Goal: Transaction & Acquisition: Purchase product/service

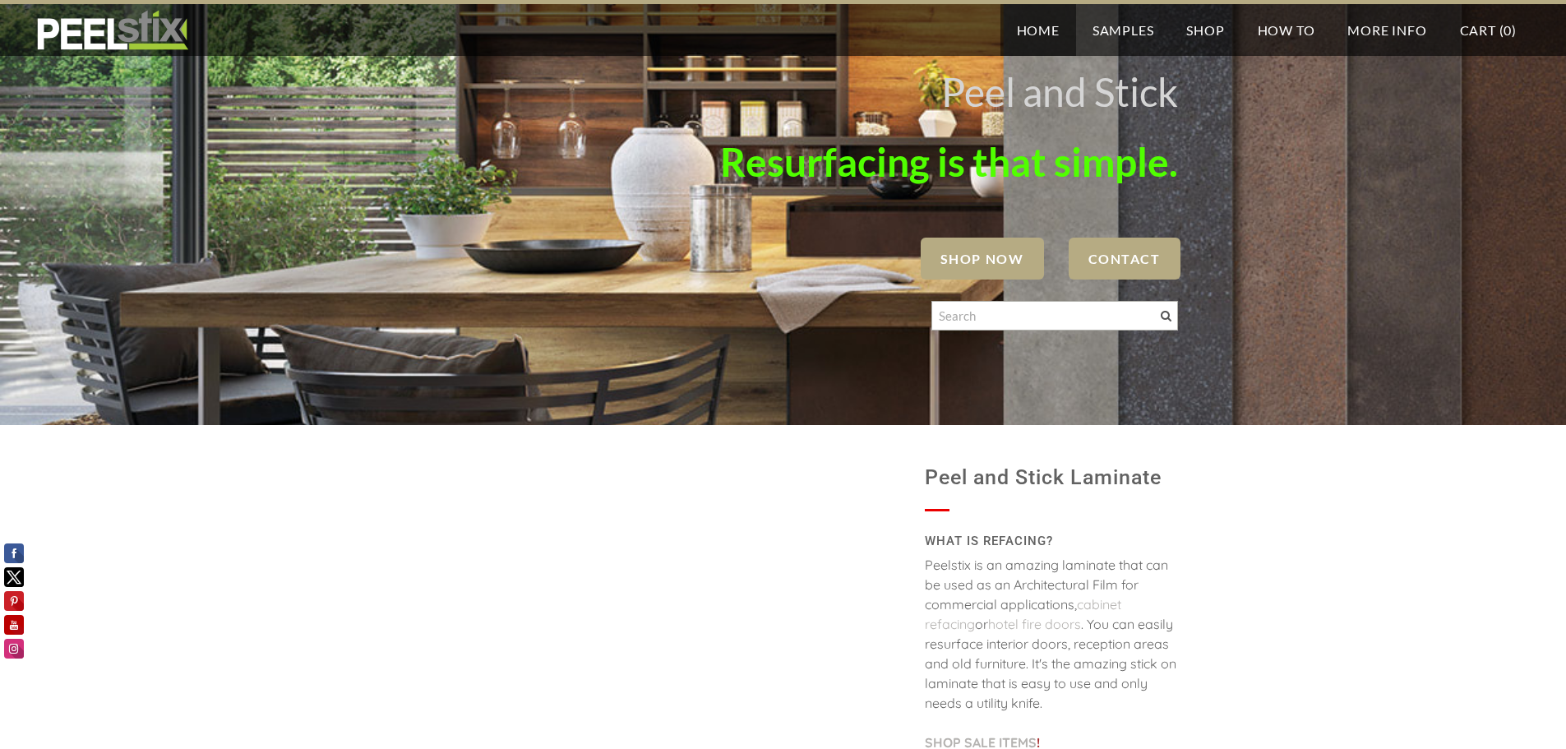
click at [948, 238] on span "SHOP NOW" at bounding box center [982, 259] width 123 height 42
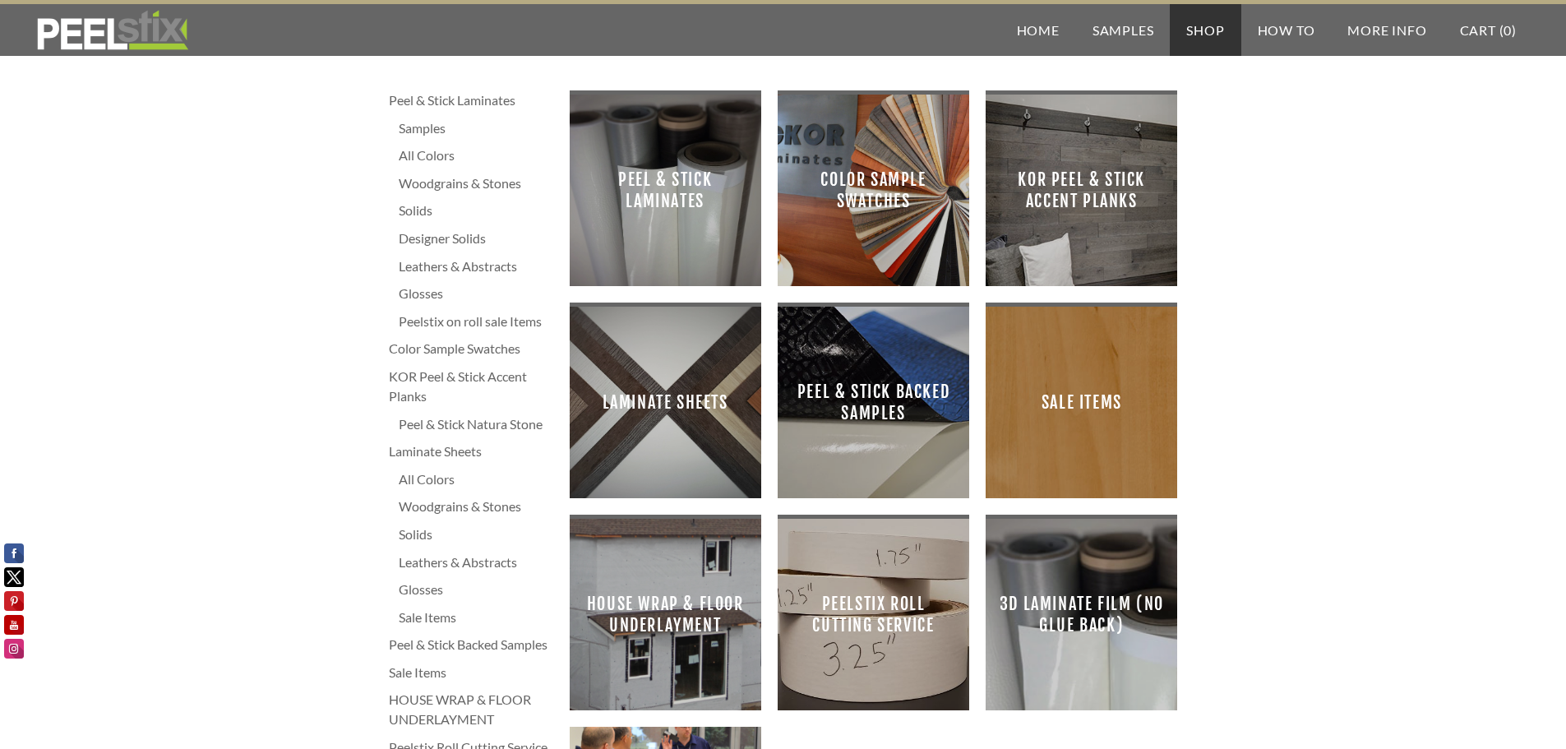
click at [700, 180] on span "Peel & Stick Laminates" at bounding box center [665, 190] width 165 height 165
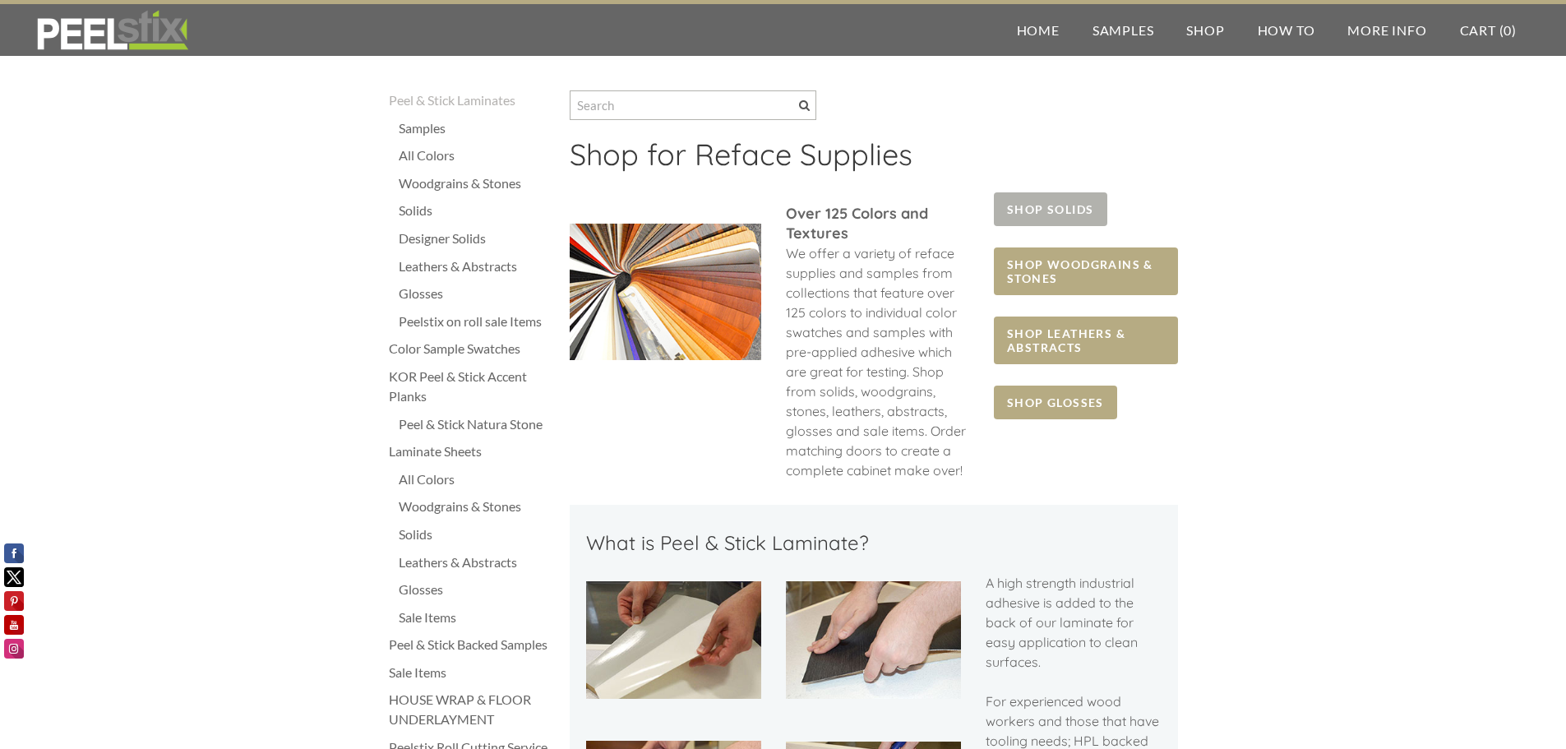
click at [1062, 203] on span "SHOP SOLIDS" at bounding box center [1050, 209] width 113 height 34
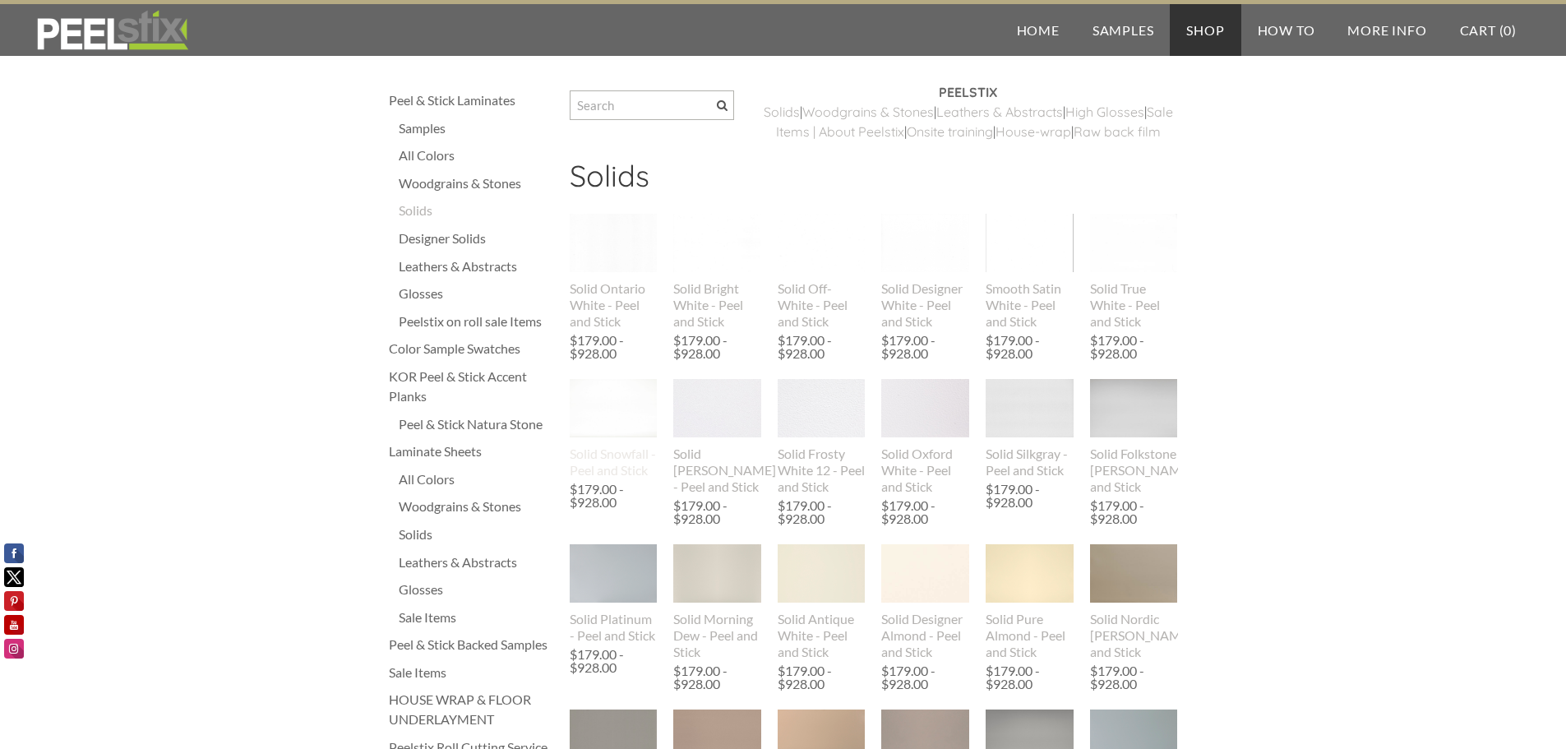
click at [602, 416] on img at bounding box center [614, 408] width 88 height 58
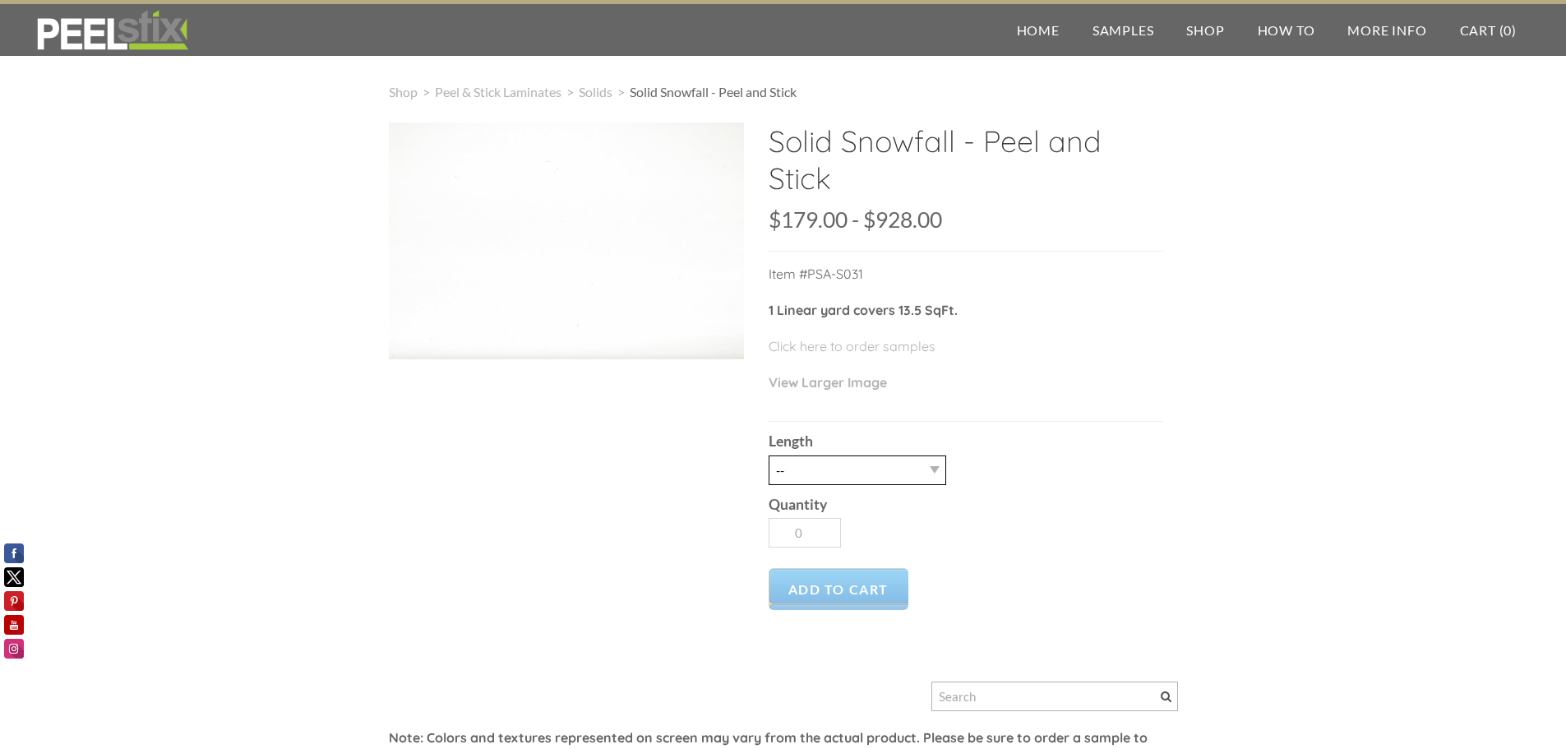
click at [906, 470] on select "-- 3LY 10LY 15LY 30LY" at bounding box center [858, 471] width 178 height 30
select select "10LY"
click at [769, 456] on select "-- 3LY 10LY 15LY 30LY" at bounding box center [858, 471] width 178 height 30
type input "1"
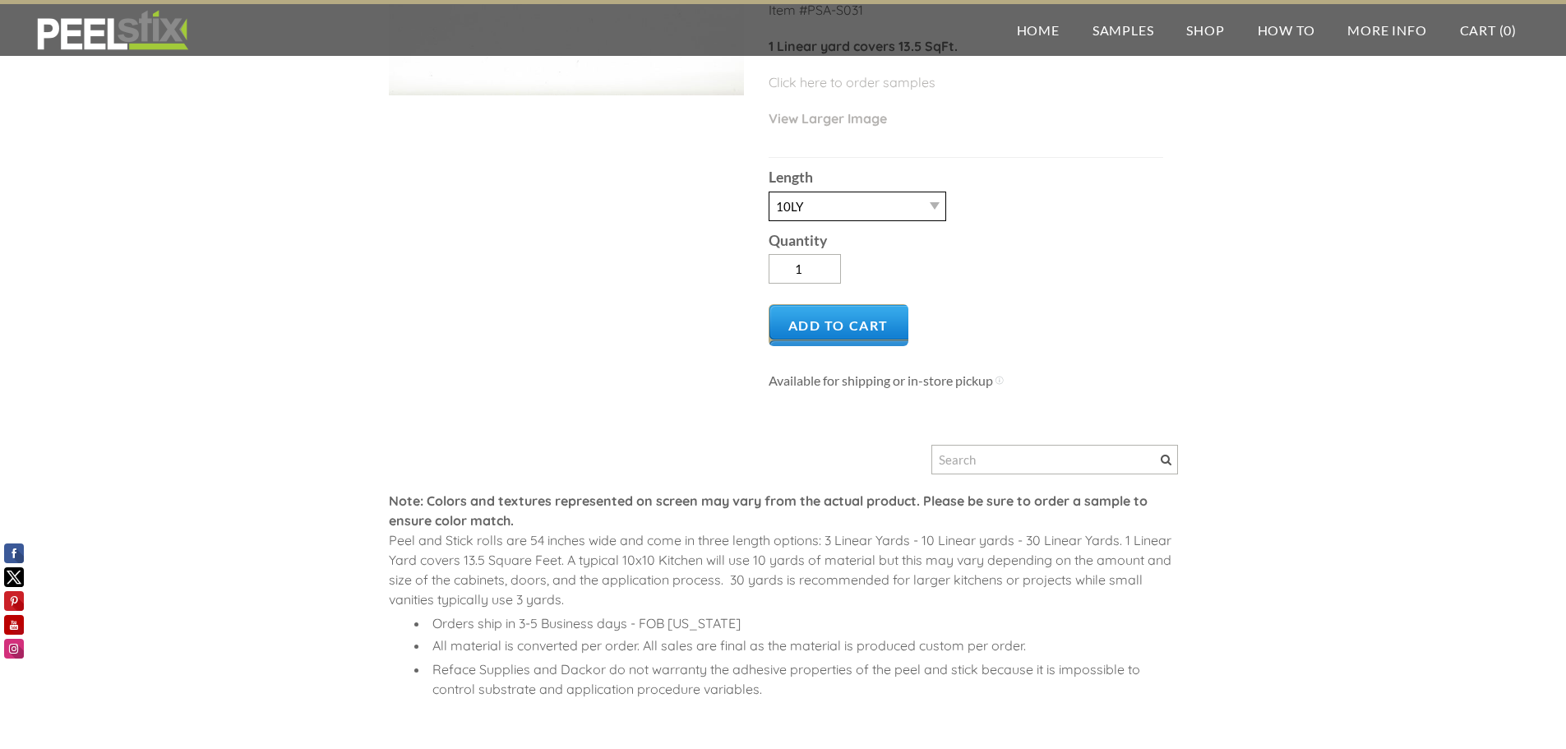
scroll to position [82, 0]
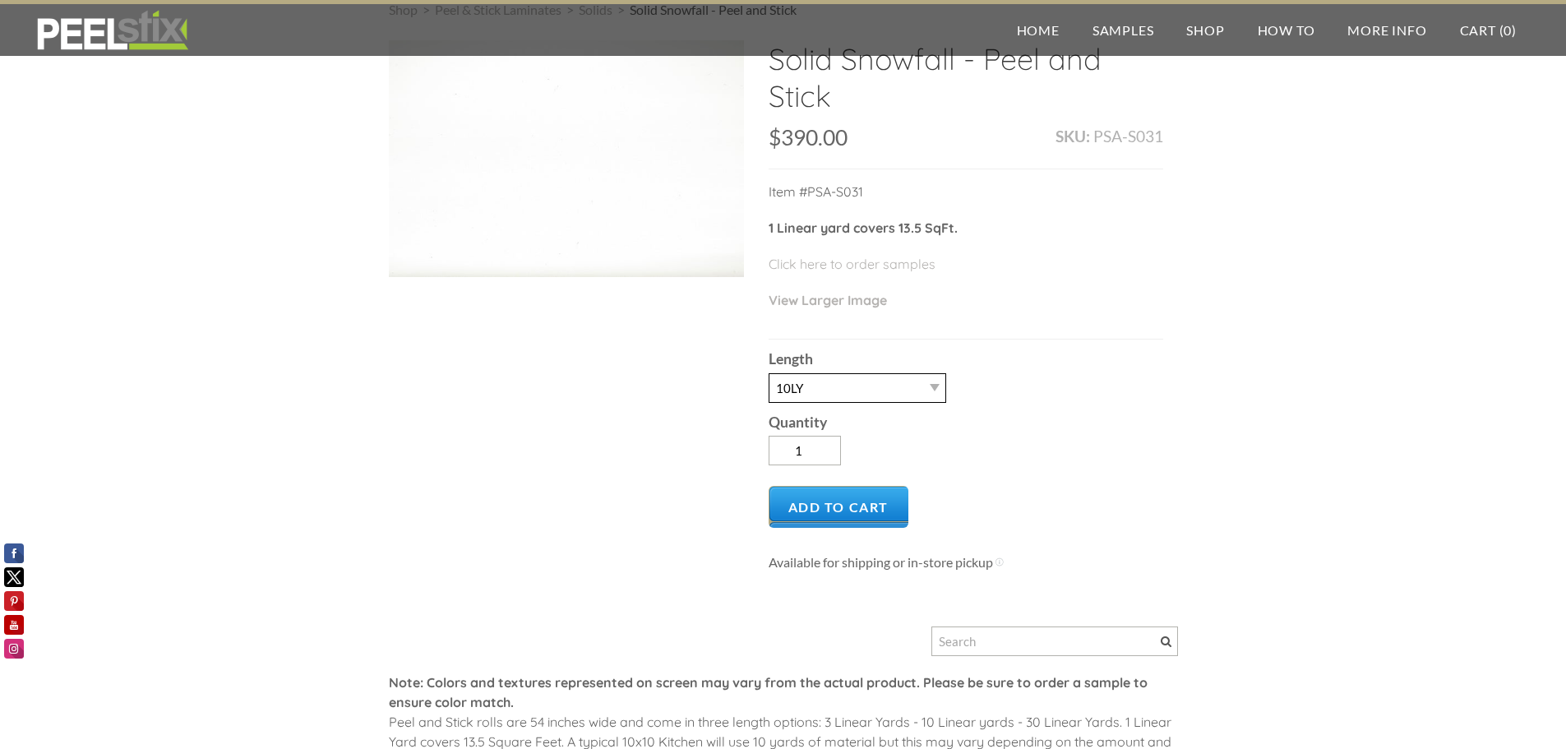
click at [793, 386] on select "-- 3LY 10LY 15LY 30LY" at bounding box center [858, 388] width 178 height 30
click at [769, 373] on select "-- 3LY 10LY 15LY 30LY" at bounding box center [858, 388] width 178 height 30
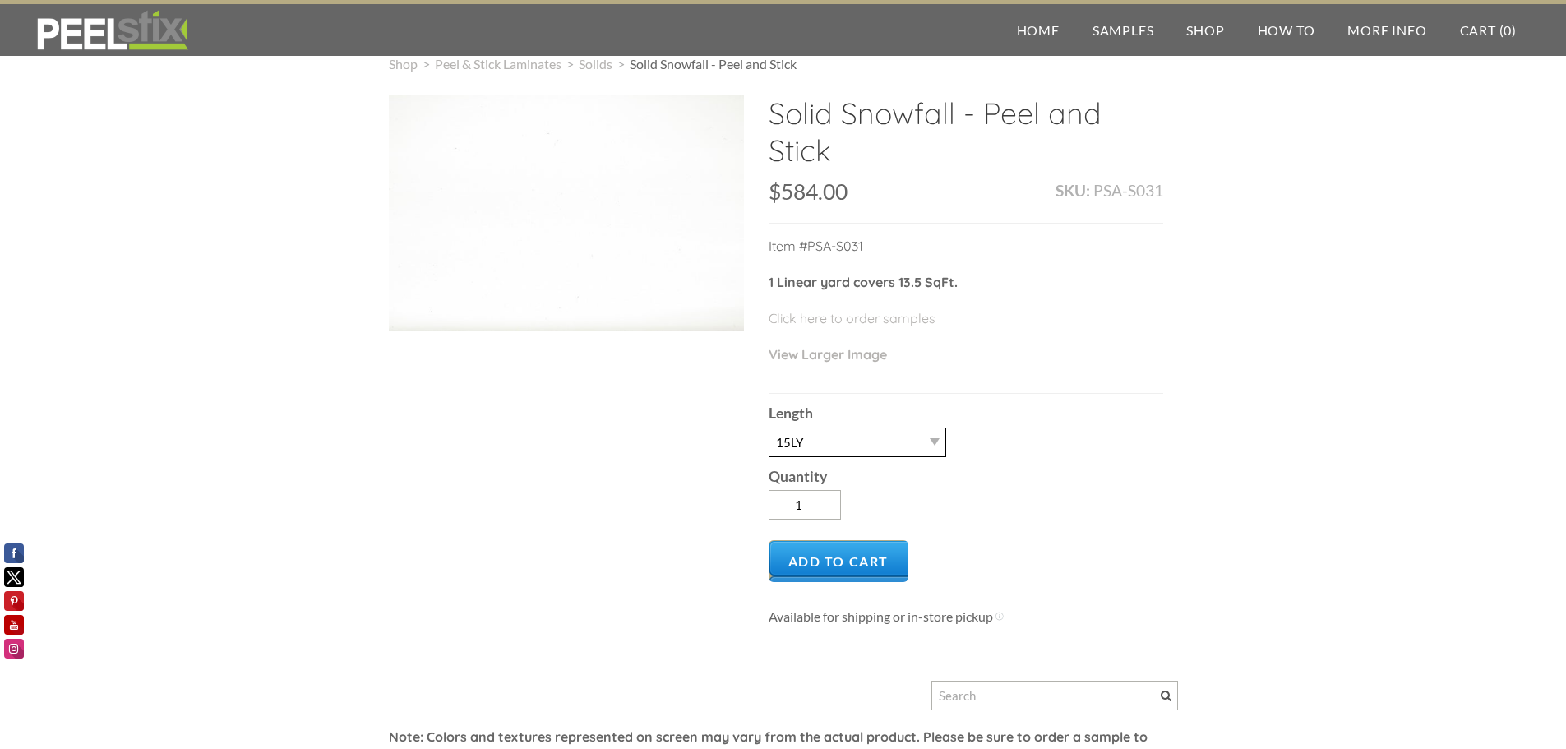
scroll to position [0, 0]
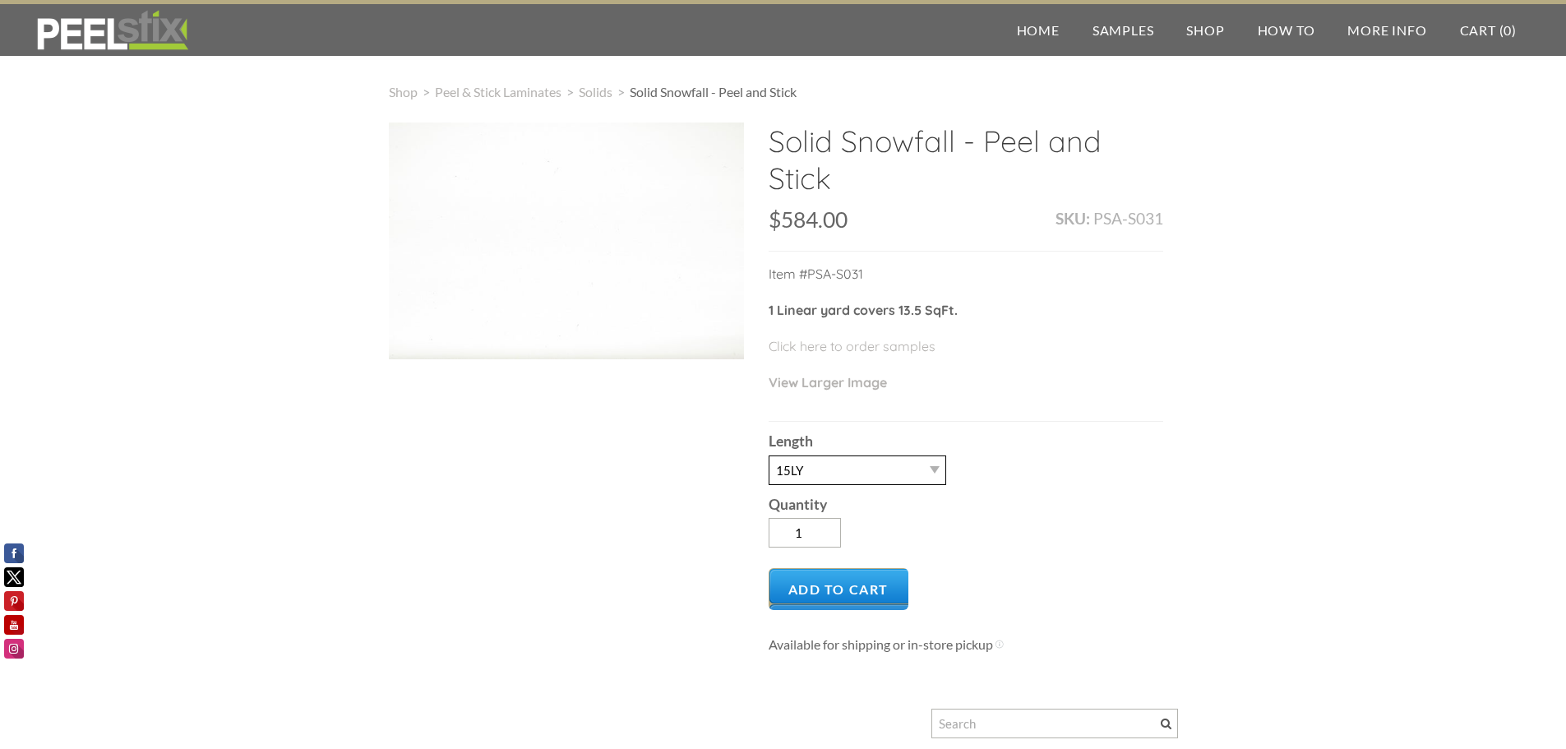
click at [857, 481] on select "-- 3LY 10LY 15LY 30LY" at bounding box center [858, 471] width 178 height 30
select select "10LY"
click at [769, 456] on select "-- 3LY 10LY 15LY 30LY" at bounding box center [858, 471] width 178 height 30
click at [860, 585] on span "Add to Cart" at bounding box center [839, 589] width 141 height 42
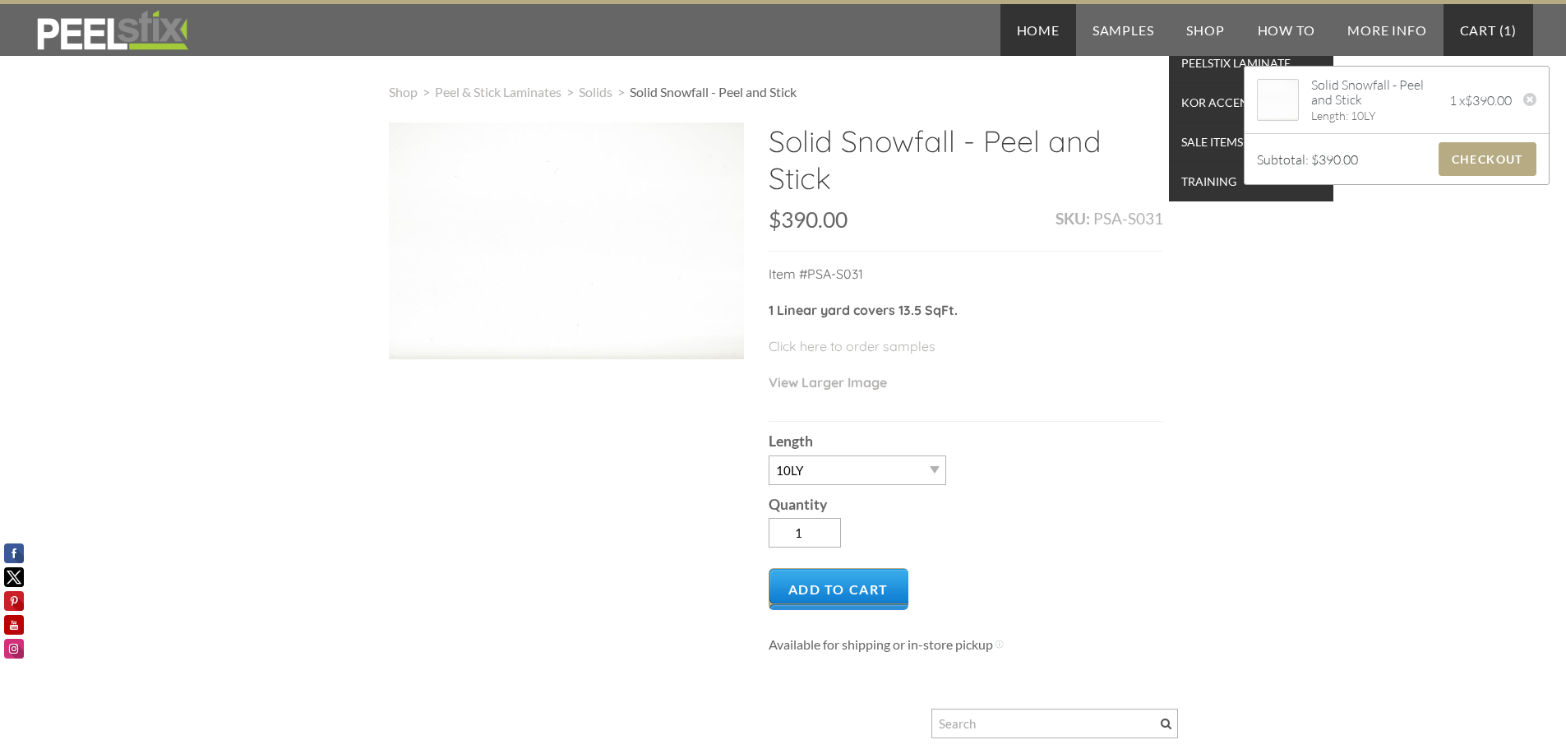
click at [1027, 34] on link "Home" at bounding box center [1039, 30] width 76 height 52
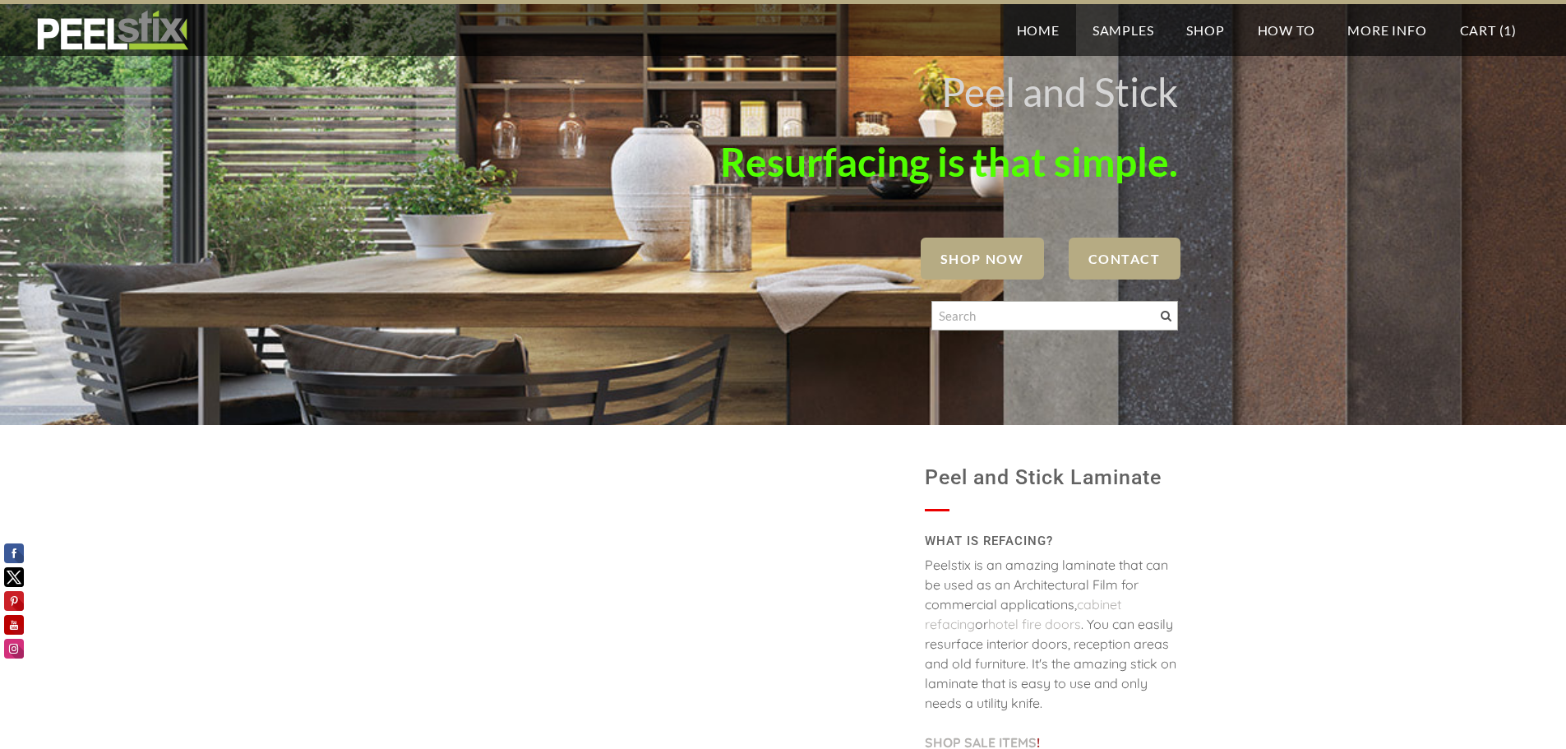
click at [953, 261] on span "SHOP NOW" at bounding box center [982, 259] width 123 height 42
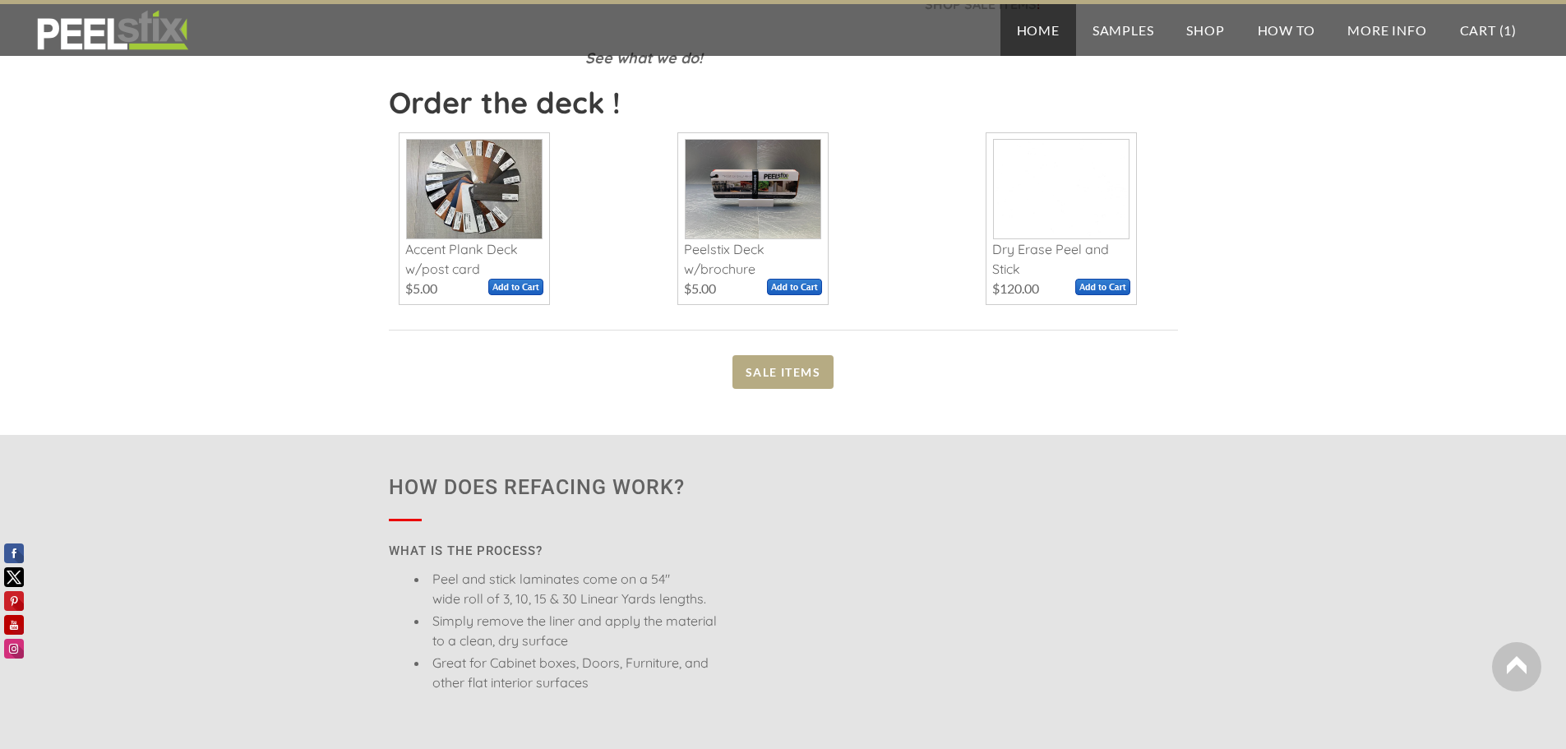
scroll to position [740, 0]
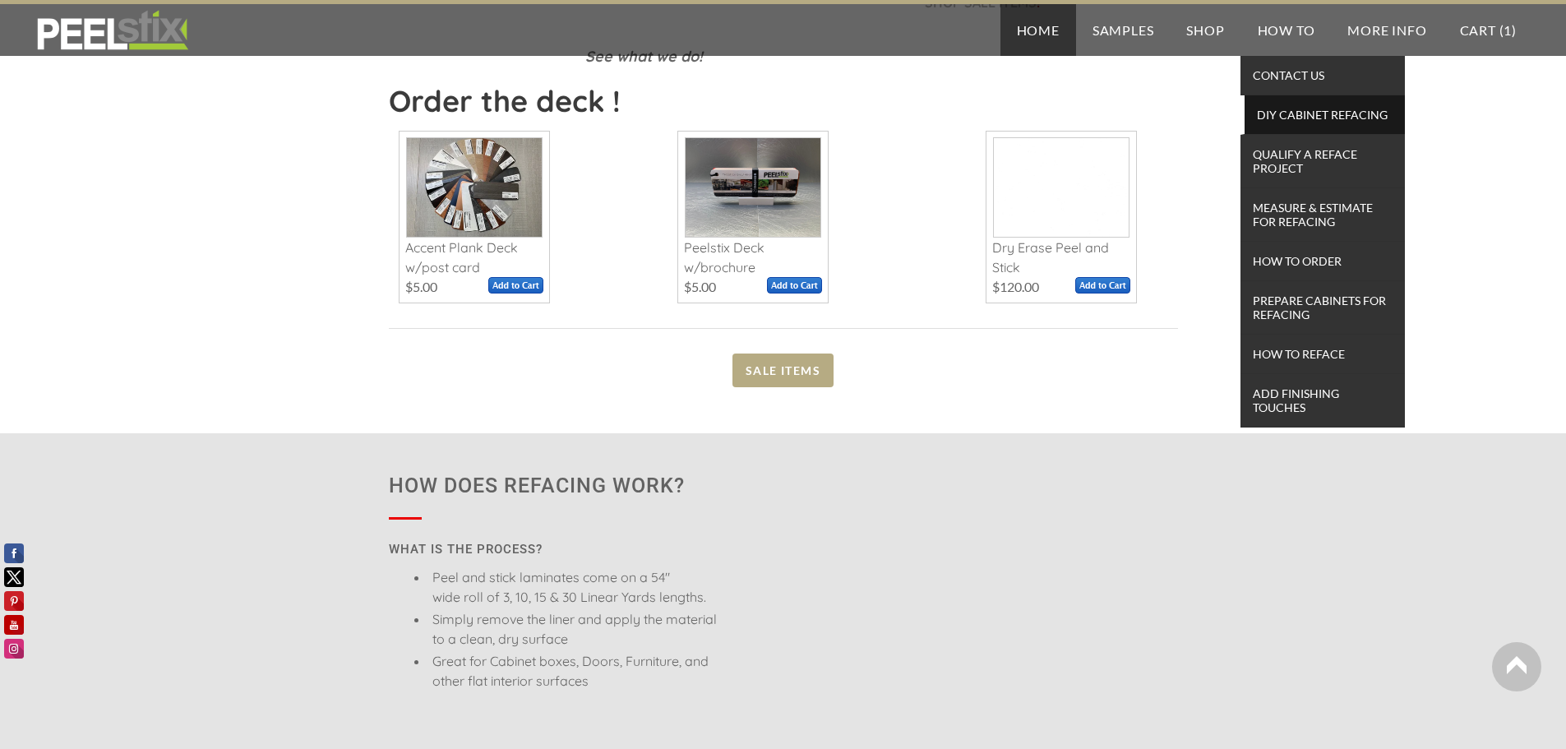
click at [1326, 117] on span "DIY Cabinet Refacing" at bounding box center [1325, 115] width 152 height 22
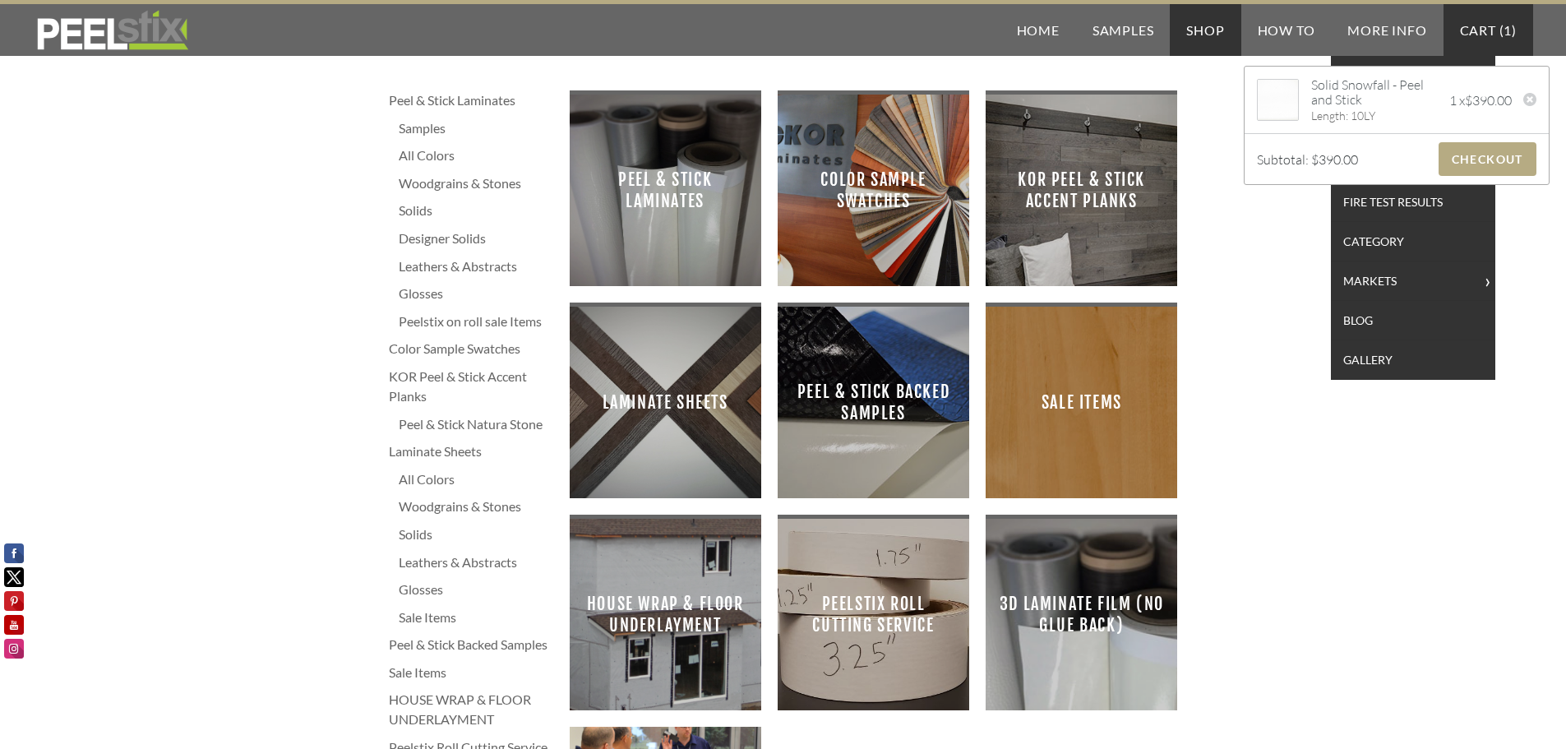
click at [1480, 38] on link "Cart ( 1 )" at bounding box center [1489, 30] width 90 height 52
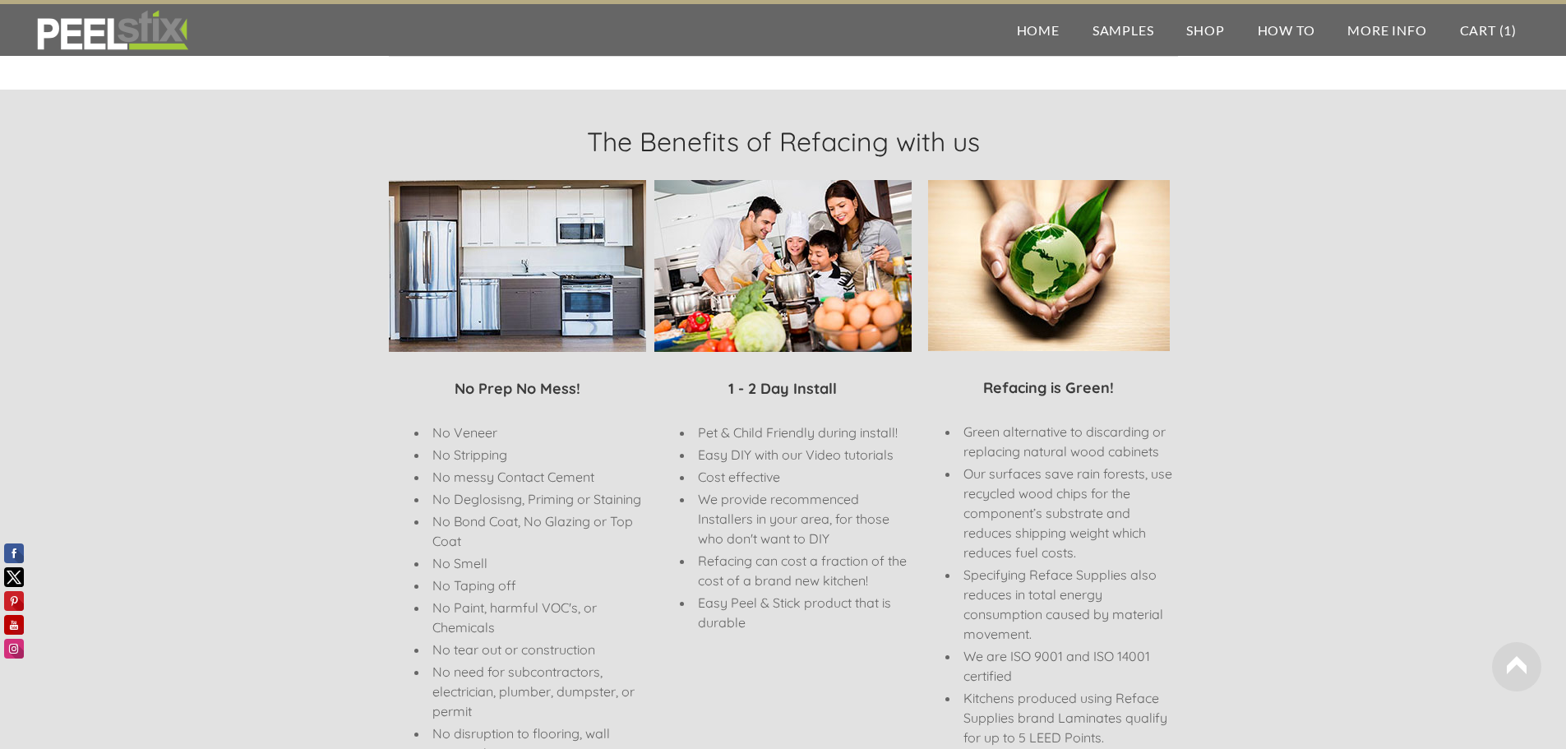
scroll to position [493, 0]
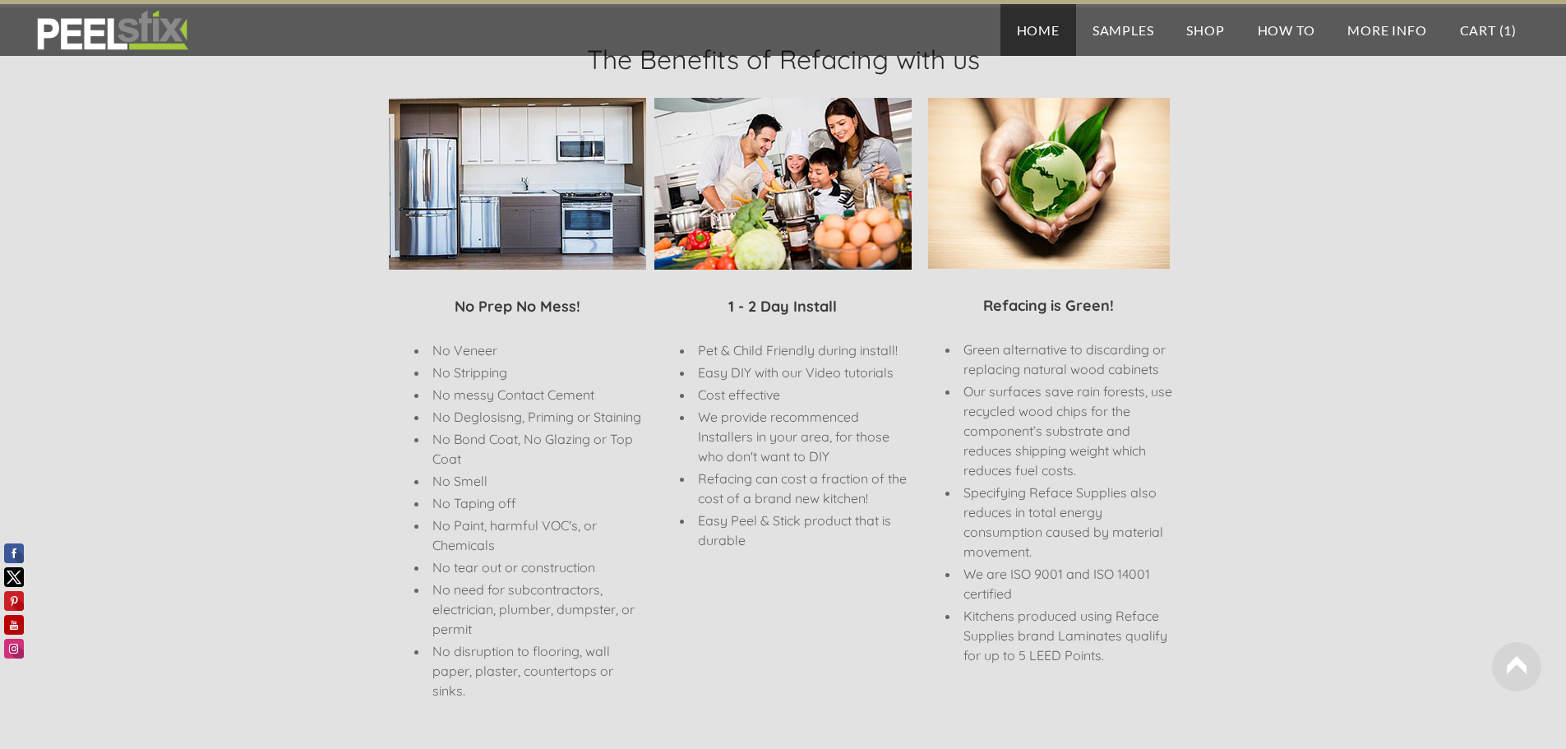
click at [1041, 23] on link "Home" at bounding box center [1039, 30] width 76 height 52
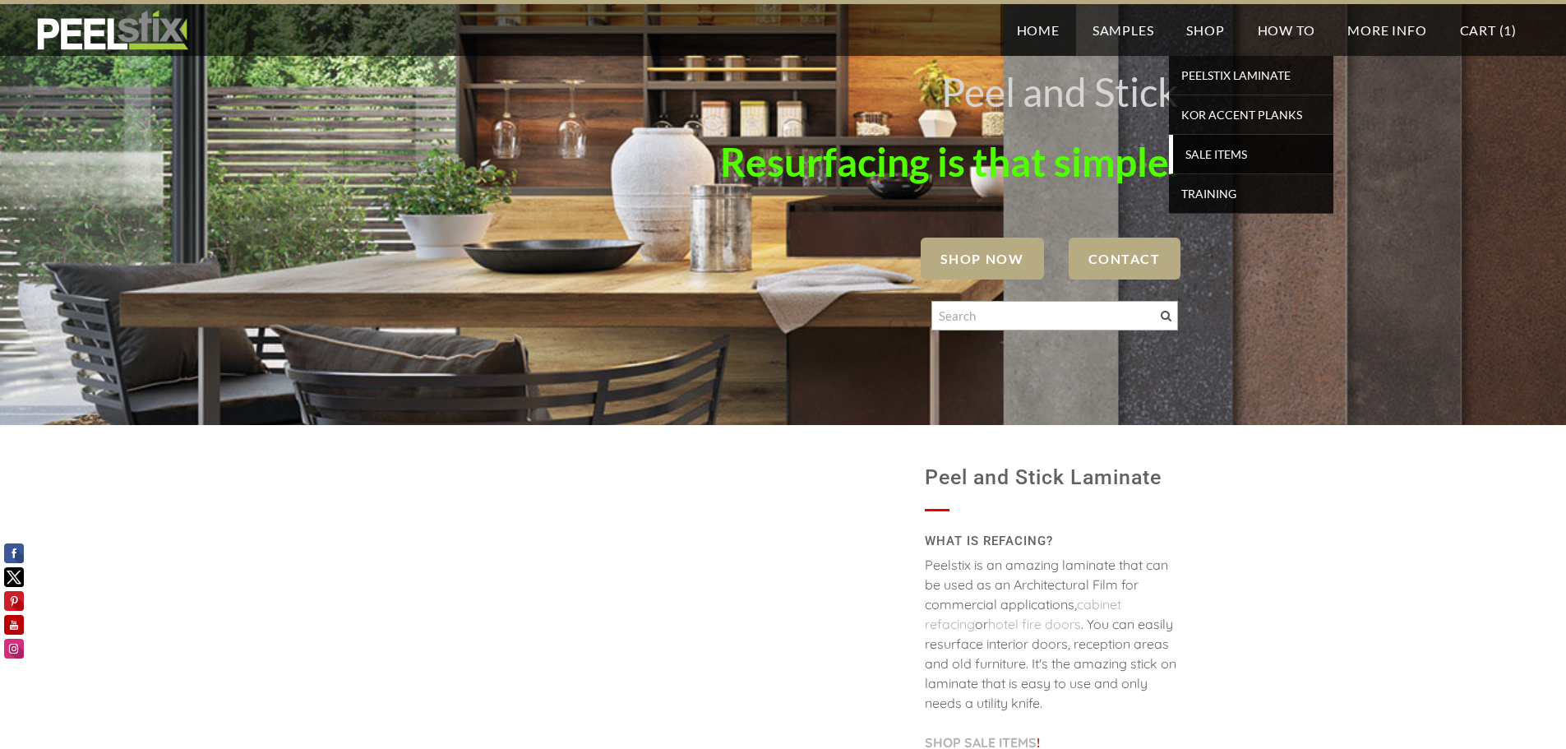
click at [1228, 147] on span "SALE ITEMS" at bounding box center [1253, 154] width 152 height 22
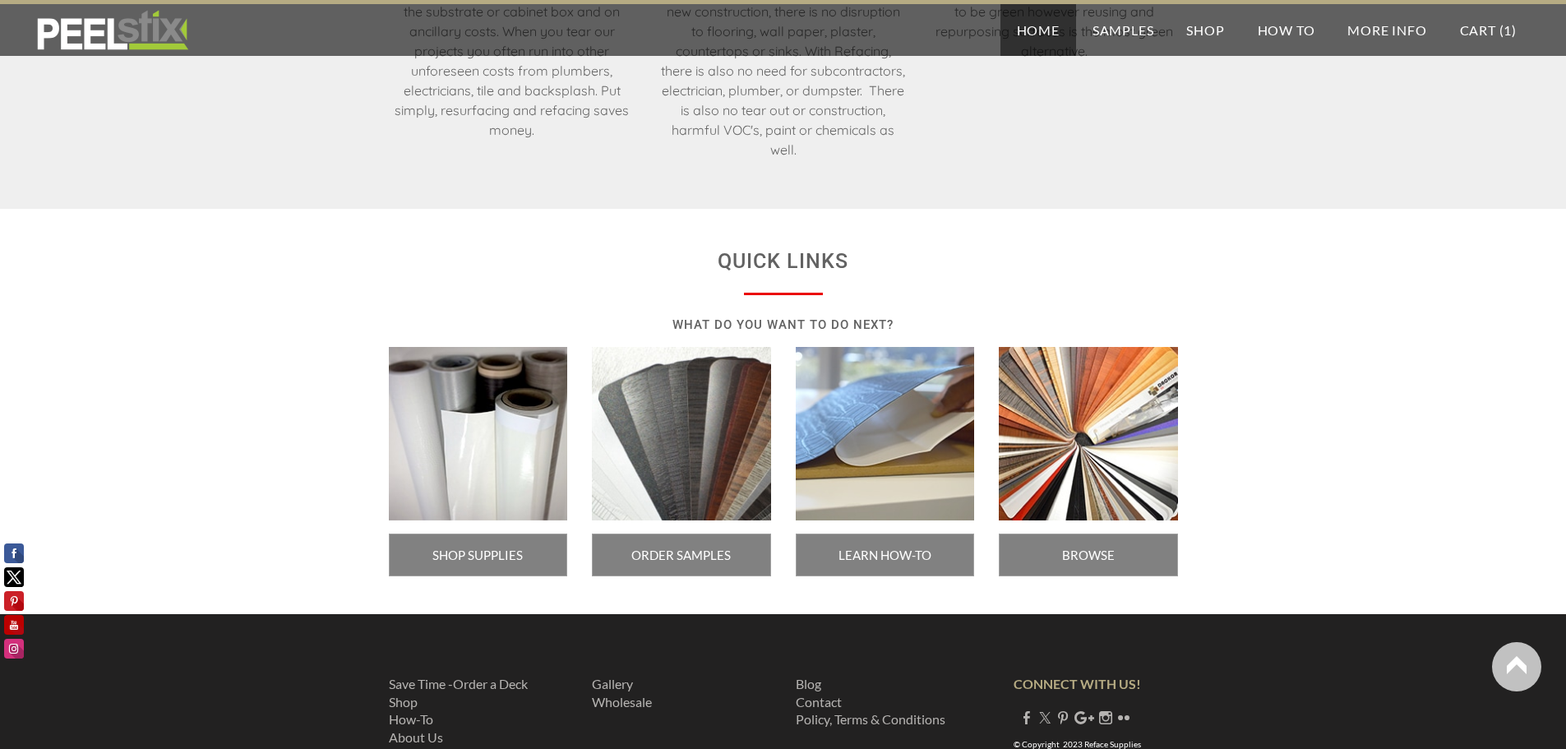
scroll to position [2741, 0]
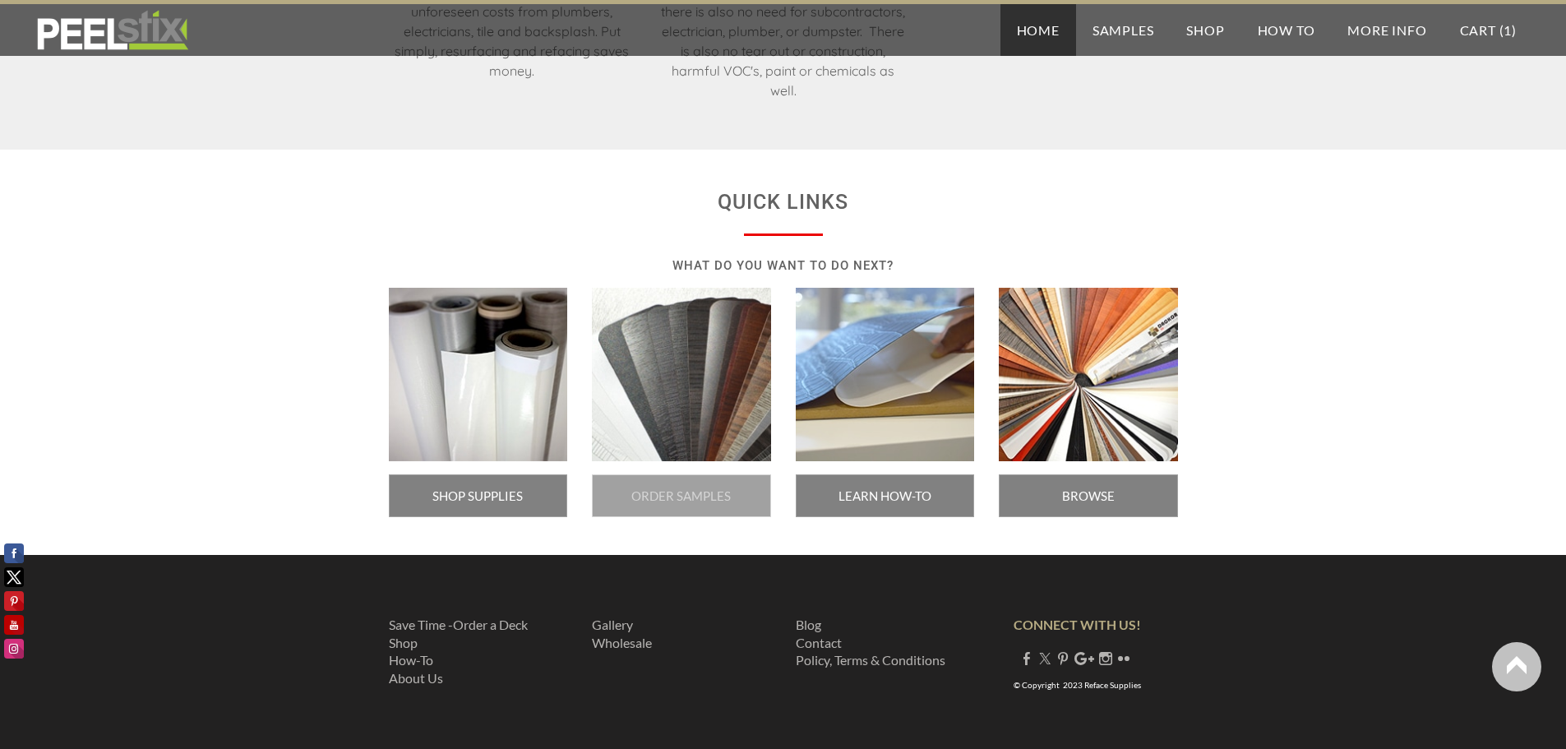
click at [666, 493] on span "ORDER SAMPLES" at bounding box center [681, 495] width 179 height 43
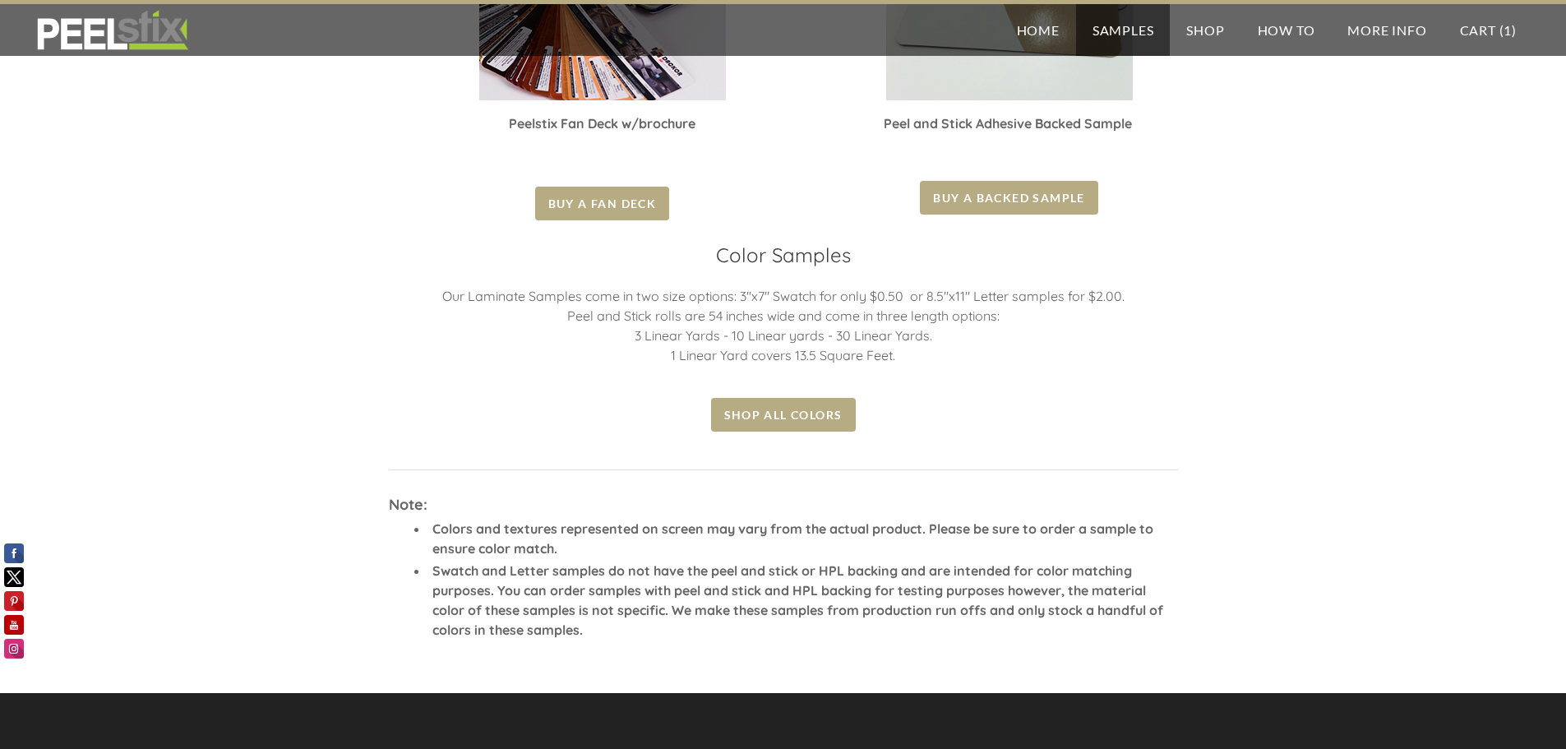
scroll to position [576, 0]
